Goal: Contribute content: Contribute content

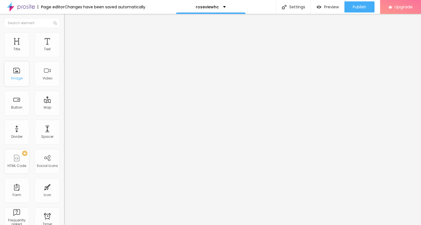
click at [19, 73] on div "Image" at bounding box center [16, 73] width 25 height 25
click at [64, 48] on span "Add image" at bounding box center [75, 45] width 23 height 5
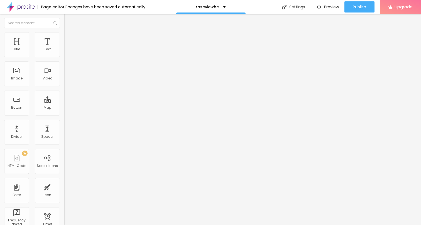
click at [69, 38] on span "Style" at bounding box center [73, 36] width 8 height 5
type input "95"
type input "80"
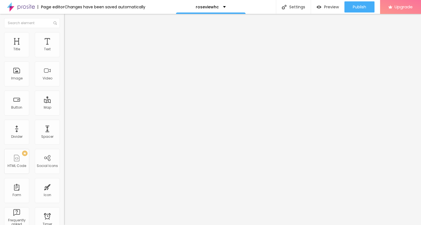
type input "65"
type input "60"
type input "55"
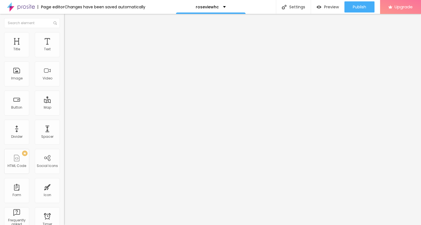
type input "55"
type input "45"
type input "40"
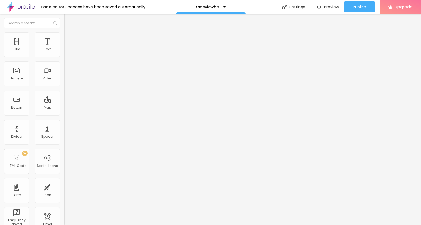
type input "35"
type input "30"
type input "25"
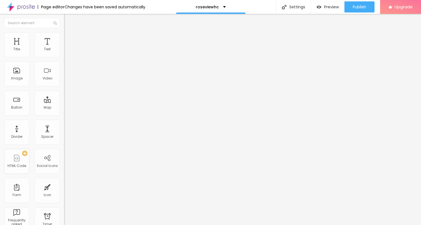
type input "25"
type input "20"
type input "15"
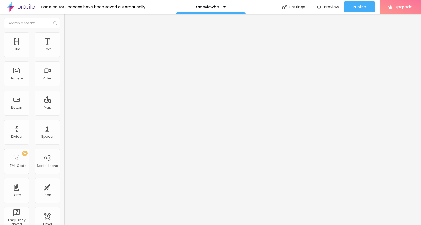
type input "10"
drag, startPoint x: 58, startPoint y: 60, endPoint x: 0, endPoint y: 59, distance: 57.9
type input "10"
click at [64, 57] on input "range" at bounding box center [82, 55] width 36 height 4
click at [68, 19] on img "button" at bounding box center [70, 20] width 4 height 4
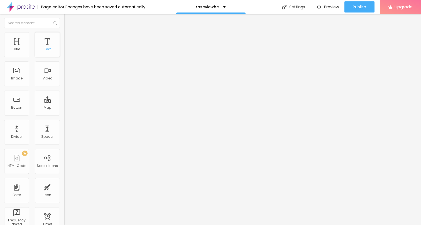
click at [45, 48] on div "Text" at bounding box center [47, 49] width 7 height 4
click at [66, 52] on icon "button" at bounding box center [67, 49] width 3 height 3
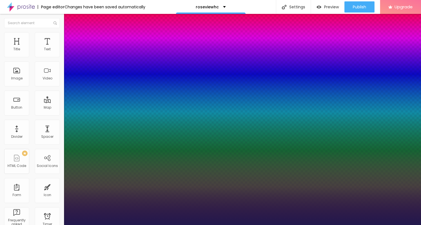
type input "1"
type input "14"
type input "1"
type input "15"
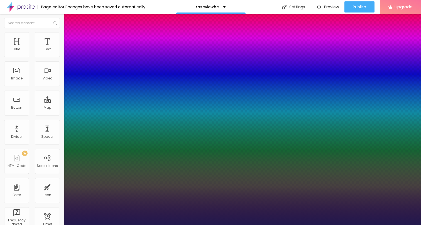
type input "15"
type input "1"
type input "16"
type input "1"
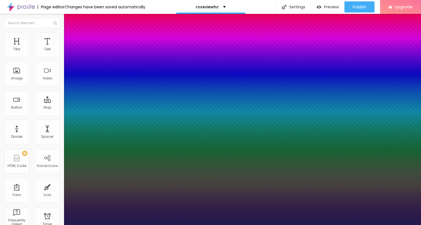
type input "17"
type input "1"
type input "18"
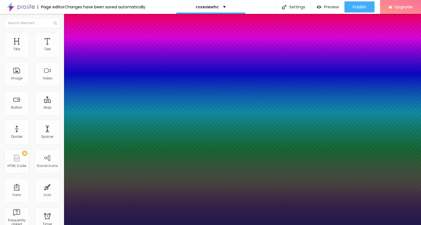
type input "1"
type input "19"
type input "1"
type input "20"
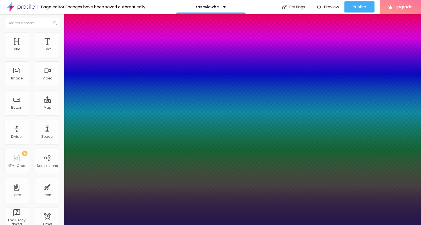
type input "20"
type input "1"
type input "21"
type input "1"
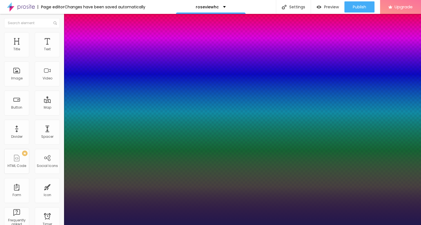
type input "22"
type input "1"
type input "23"
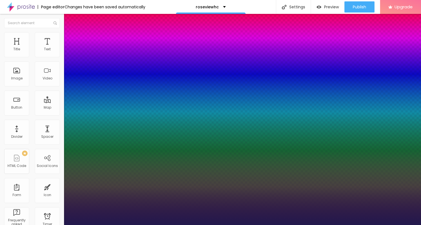
type input "1"
type input "24"
type input "1"
type input "25"
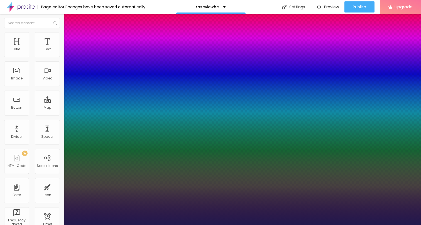
type input "25"
type input "1"
type input "24"
type input "1"
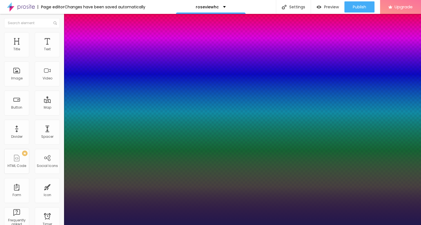
drag, startPoint x: 74, startPoint y: 94, endPoint x: 78, endPoint y: 95, distance: 4.8
type input "24"
type input "1"
click at [304, 225] on div at bounding box center [210, 225] width 421 height 0
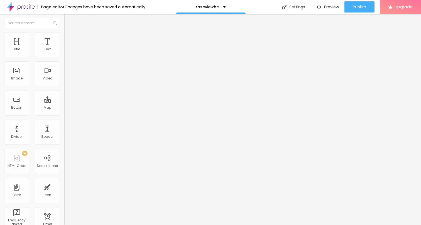
scroll to position [0, 0]
drag, startPoint x: 23, startPoint y: 63, endPoint x: 6, endPoint y: 63, distance: 17.5
click at [64, 52] on input "Click me" at bounding box center [97, 50] width 67 height 6
paste input "→ VIEW DOCUMENT HERE"
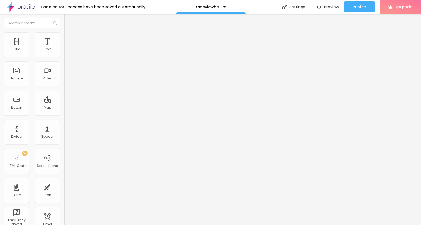
type input "→ VIEW DOCUMENT HERE"
click at [64, 113] on input "https://" at bounding box center [97, 112] width 67 height 6
drag, startPoint x: 22, startPoint y: 114, endPoint x: 0, endPoint y: 114, distance: 22.3
click at [64, 114] on div "Text → VIEW DOCUMENT HERE Align Size Default Small Default Big Link URL https:/…" at bounding box center [96, 83] width 64 height 81
paste input "[URL][DOMAIN_NAME]"
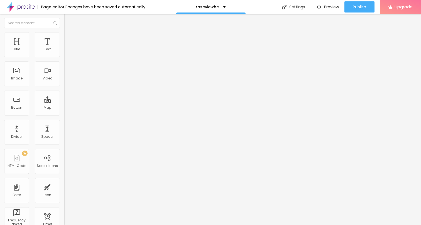
type input "[URL][DOMAIN_NAME]"
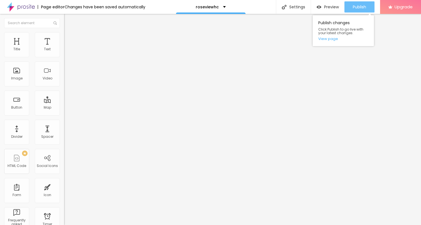
click at [353, 5] on span "Publish" at bounding box center [359, 7] width 13 height 4
